Goal: Task Accomplishment & Management: Use online tool/utility

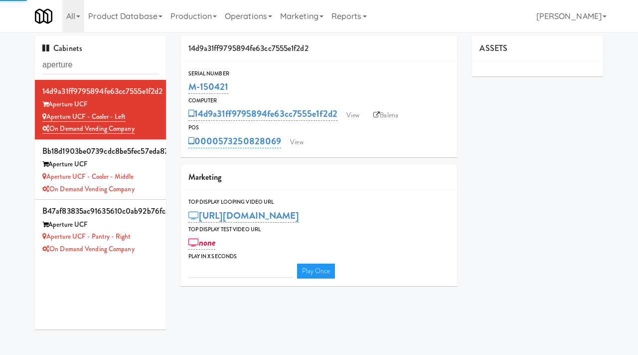
type input "3"
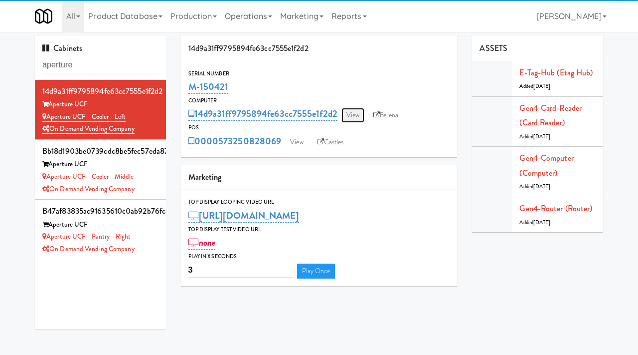
click at [355, 114] on link "View" at bounding box center [353, 115] width 23 height 15
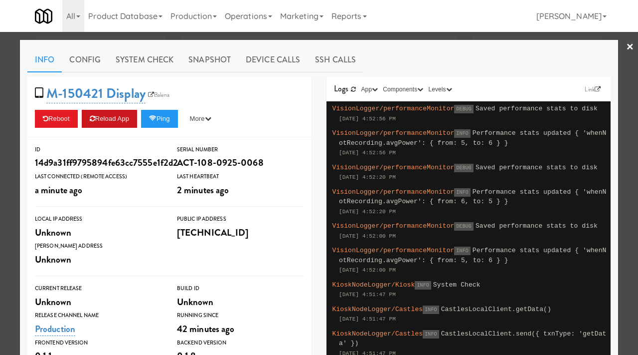
click at [124, 112] on button "Reload App" at bounding box center [109, 119] width 55 height 18
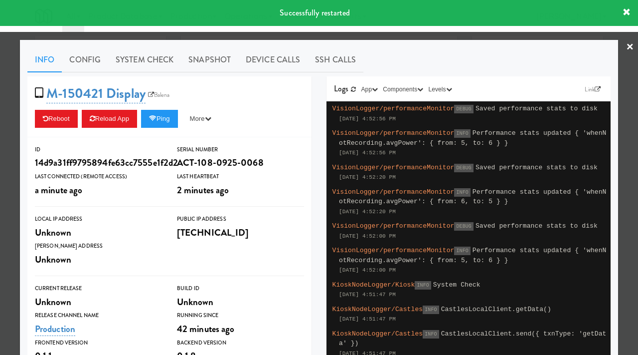
click at [0, 200] on div at bounding box center [319, 177] width 638 height 355
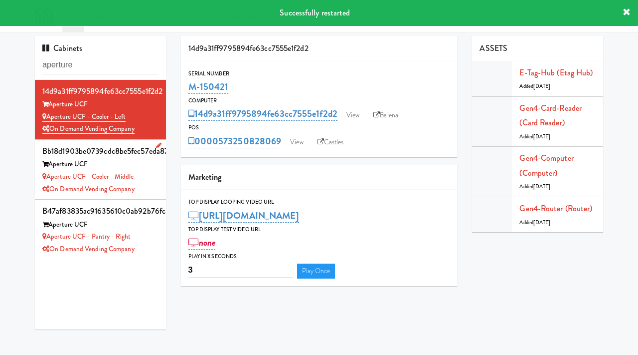
click at [149, 192] on div "On Demand Vending Company" at bounding box center [100, 189] width 116 height 12
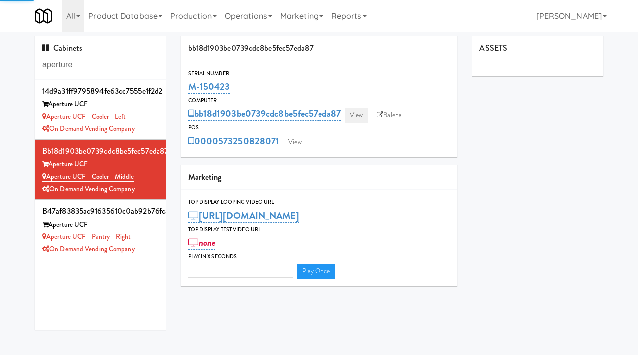
type input "3"
click at [355, 116] on link "View" at bounding box center [356, 115] width 23 height 15
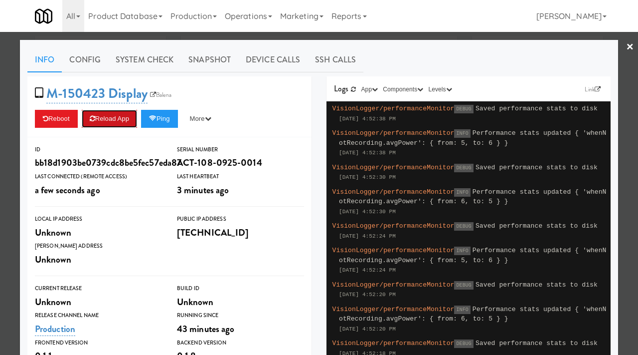
click at [118, 111] on button "Reload App" at bounding box center [109, 119] width 55 height 18
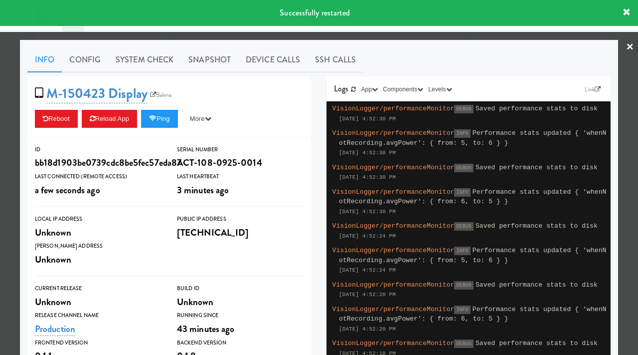
click at [13, 130] on div at bounding box center [319, 177] width 638 height 355
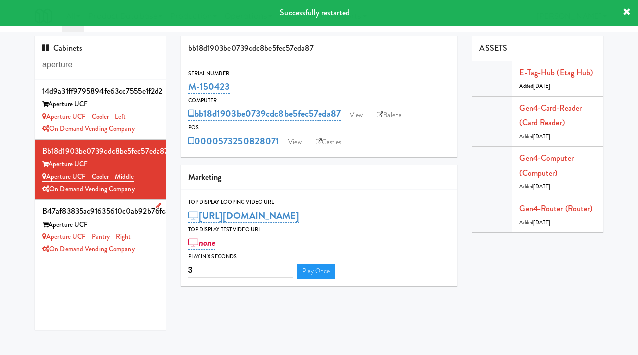
click at [162, 223] on li "b47af83835ac91635610c0ab92b76fca Aperture UCF Aperture UCF - Pantry - Right On …" at bounding box center [100, 228] width 131 height 59
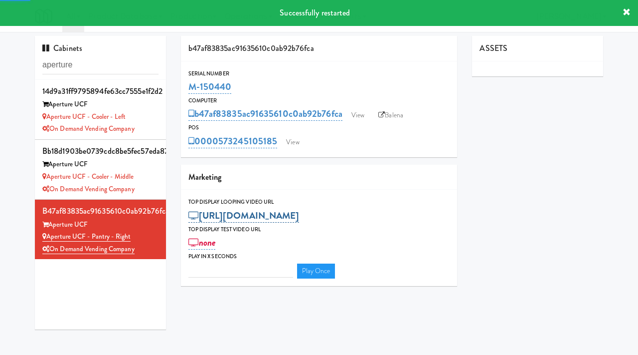
type input "3"
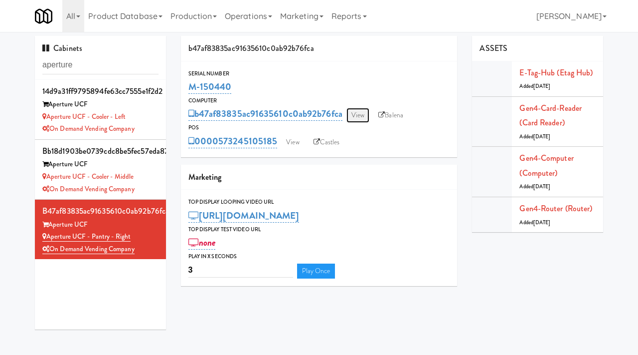
click at [364, 118] on link "View" at bounding box center [358, 115] width 23 height 15
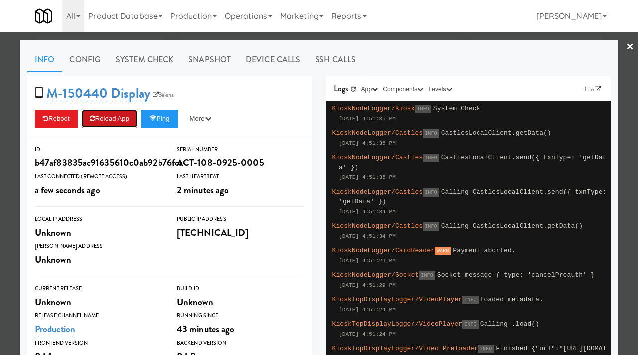
click at [117, 116] on button "Reload App" at bounding box center [109, 119] width 55 height 18
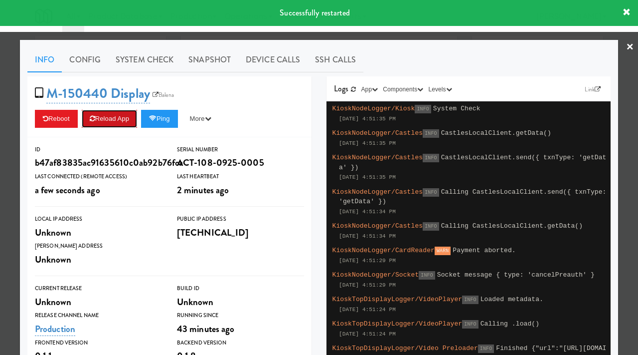
click at [117, 116] on button "Reload App" at bounding box center [109, 119] width 55 height 18
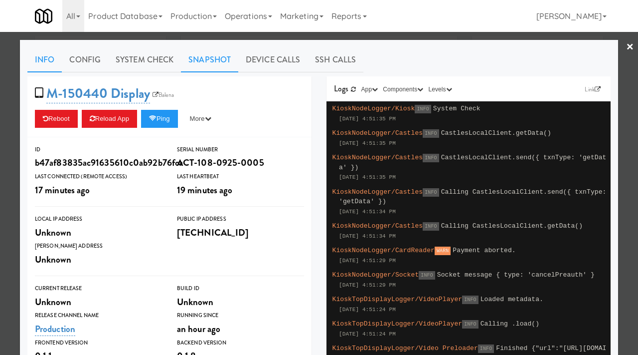
click at [200, 51] on link "Snapshot" at bounding box center [209, 59] width 57 height 25
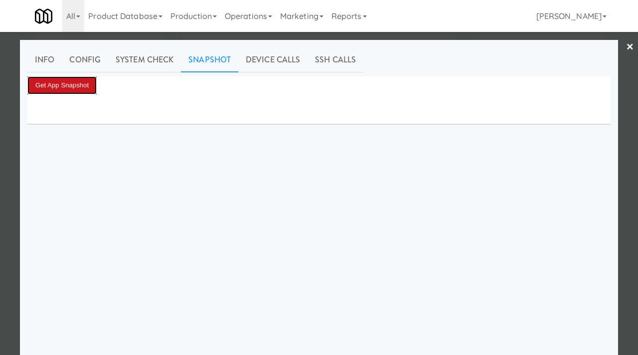
click at [84, 76] on button "Get App Snapshot" at bounding box center [61, 85] width 69 height 18
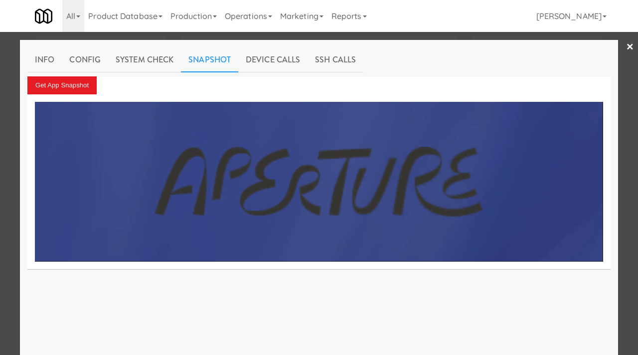
click at [7, 204] on div at bounding box center [319, 177] width 638 height 355
